Goal: Information Seeking & Learning: Learn about a topic

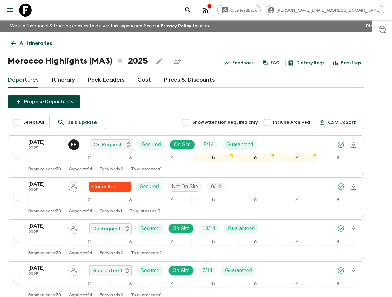
scroll to position [108, 0]
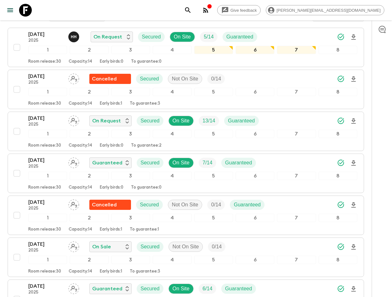
click at [192, 13] on icon "search adventures" at bounding box center [188, 10] width 8 height 8
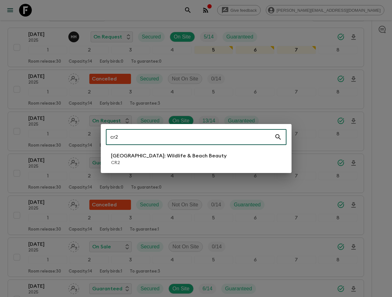
type input "cr2"
click at [167, 154] on p "[GEOGRAPHIC_DATA]: Wildlife & Beach Beauty" at bounding box center [169, 156] width 116 height 8
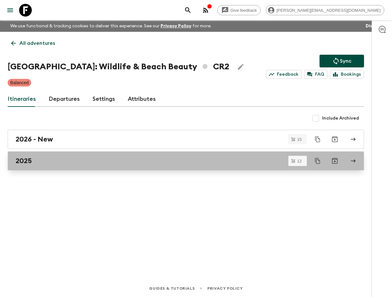
click at [71, 168] on link "2025" at bounding box center [186, 160] width 356 height 19
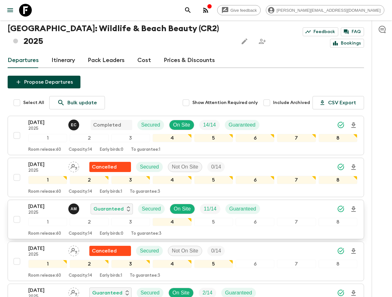
scroll to position [32, 0]
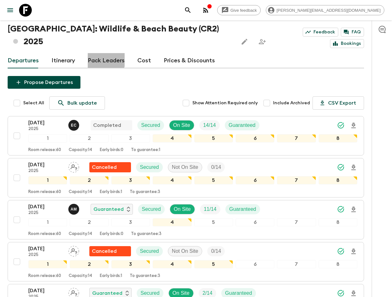
click at [101, 53] on link "Pack Leaders" at bounding box center [106, 60] width 37 height 15
